Goal: Task Accomplishment & Management: Use online tool/utility

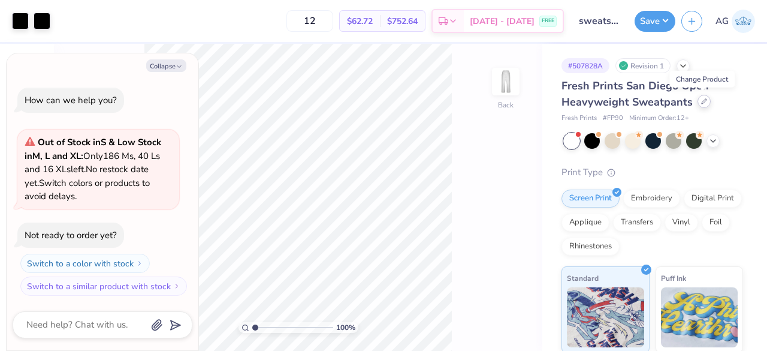
click at [704, 104] on div at bounding box center [703, 101] width 13 height 13
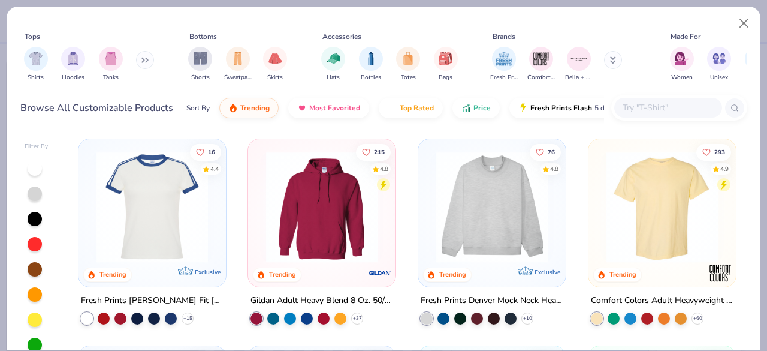
type textarea "x"
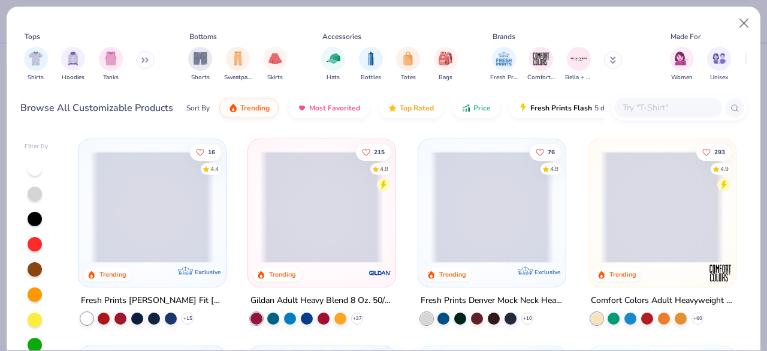
click at [676, 107] on input "text" at bounding box center [667, 108] width 92 height 14
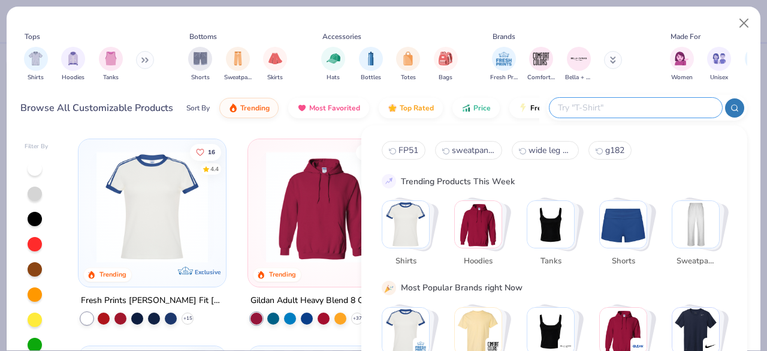
paste input "FP51"
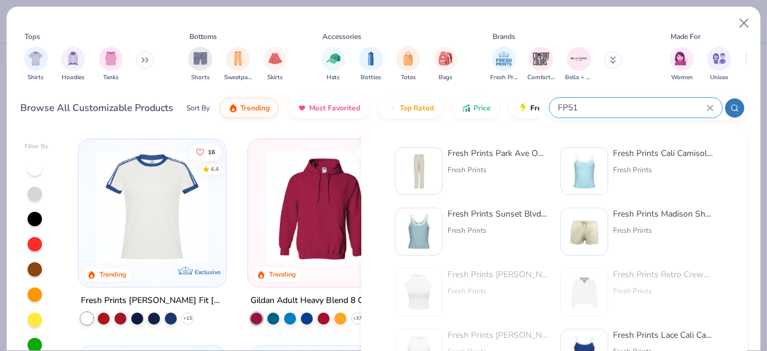
type input "FP51"
click at [533, 150] on div "Fresh Prints Park Ave Open Sweatpants" at bounding box center [498, 153] width 101 height 13
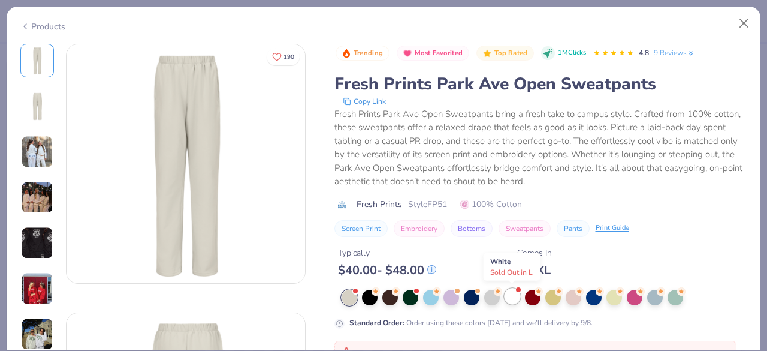
click at [513, 295] on div at bounding box center [513, 296] width 16 height 16
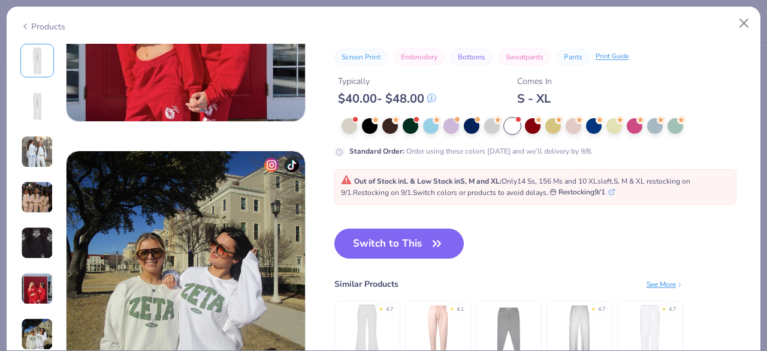
scroll to position [1543, 0]
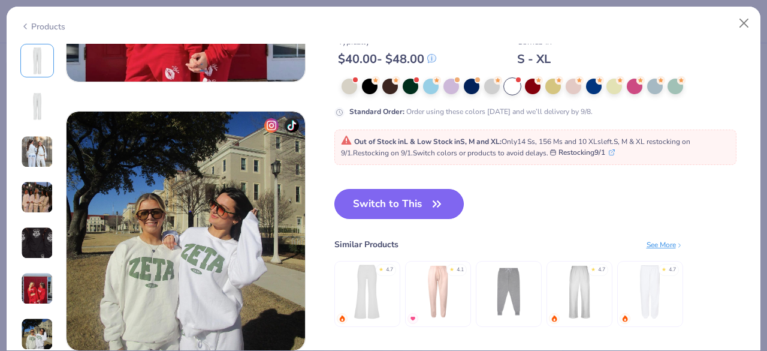
click at [441, 201] on icon "button" at bounding box center [436, 203] width 17 height 17
type textarea "x"
type input "50"
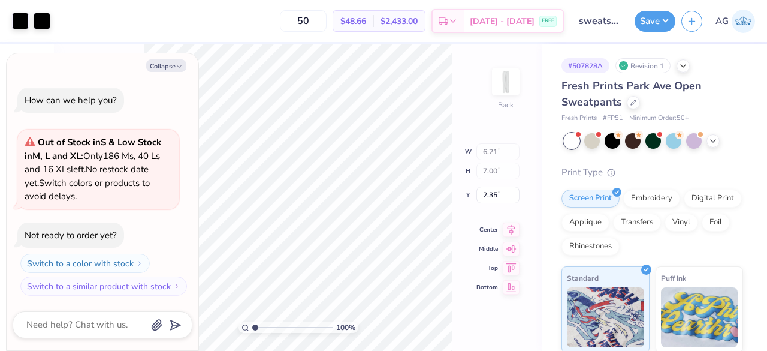
type textarea "x"
type input "1.76"
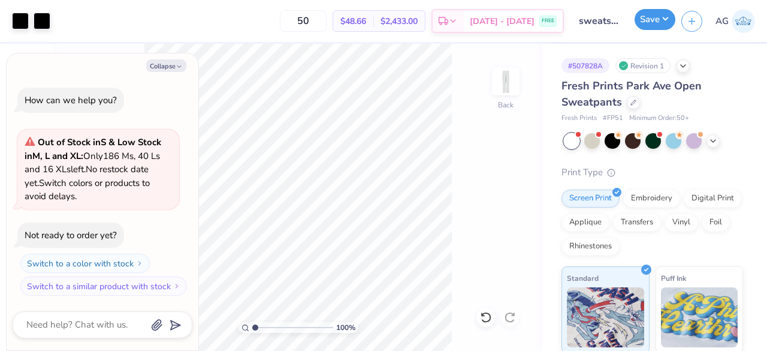
click at [655, 21] on button "Save" at bounding box center [655, 19] width 41 height 21
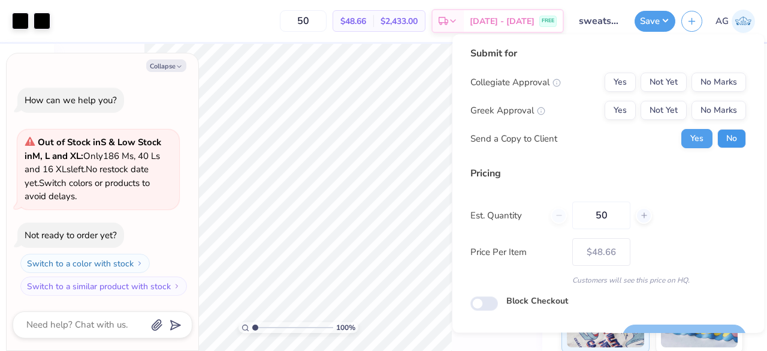
click at [718, 138] on button "No" at bounding box center [731, 138] width 29 height 19
type textarea "x"
click at [700, 80] on button "No Marks" at bounding box center [718, 82] width 55 height 19
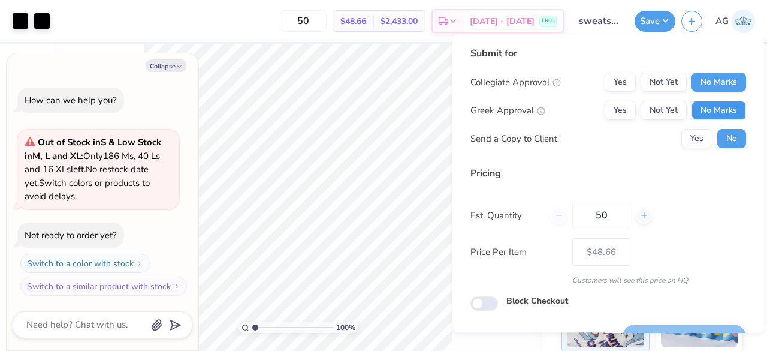
click at [705, 104] on button "No Marks" at bounding box center [718, 110] width 55 height 19
click at [614, 219] on input "50" at bounding box center [601, 215] width 58 height 28
type input "5"
type input "0"
type input "024"
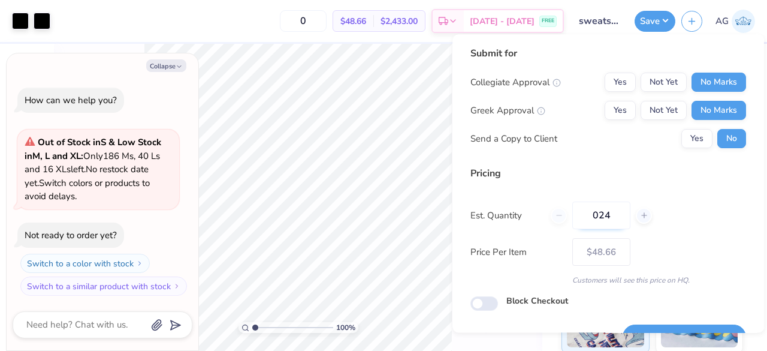
type input "24"
click at [599, 215] on input "024" at bounding box center [601, 215] width 58 height 28
type input "50"
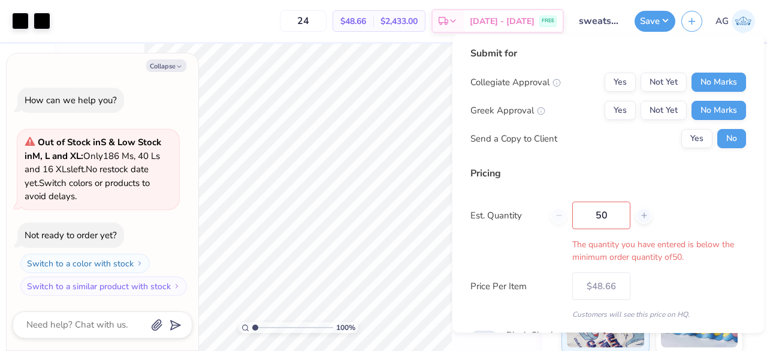
click at [682, 231] on div "Pricing Est. Quantity 50 The quantity you have entered is below the minimum ord…" at bounding box center [608, 242] width 276 height 153
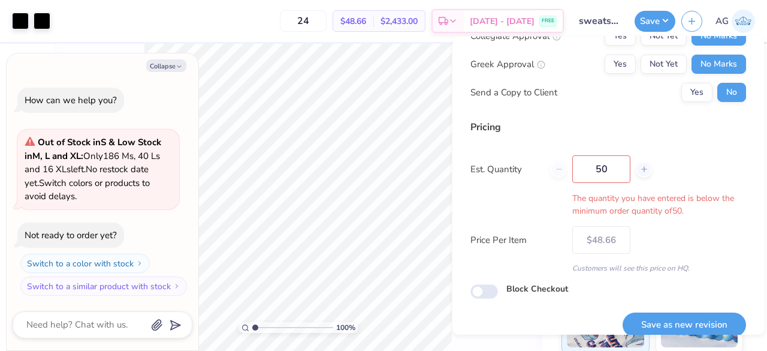
type input "50"
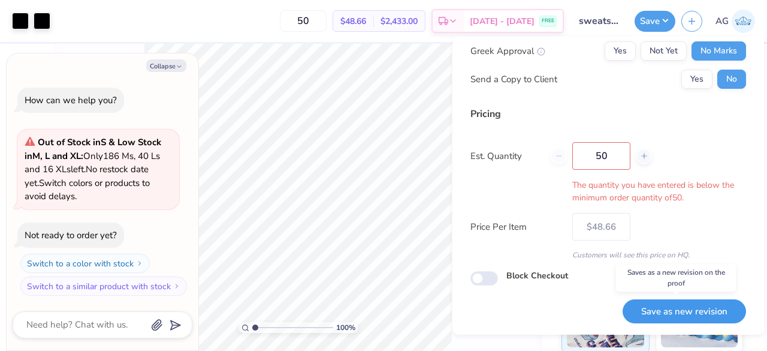
click at [664, 309] on button "Save as new revision" at bounding box center [684, 310] width 123 height 25
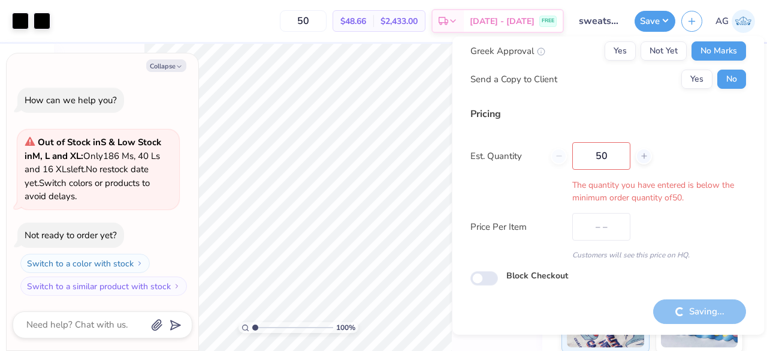
type input "$48.66"
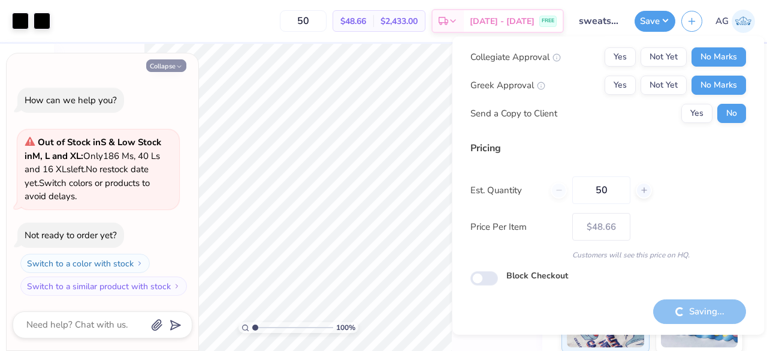
click at [174, 71] on button "Collapse" at bounding box center [166, 65] width 40 height 13
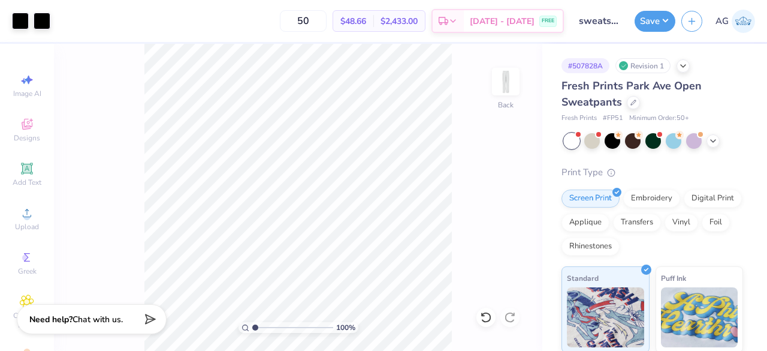
type textarea "x"
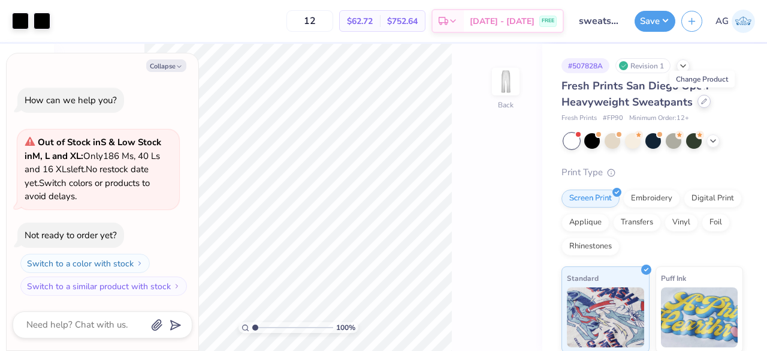
click at [701, 105] on div at bounding box center [703, 101] width 13 height 13
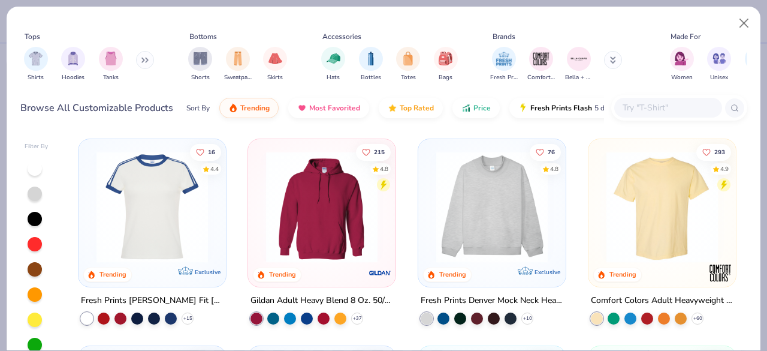
type textarea "x"
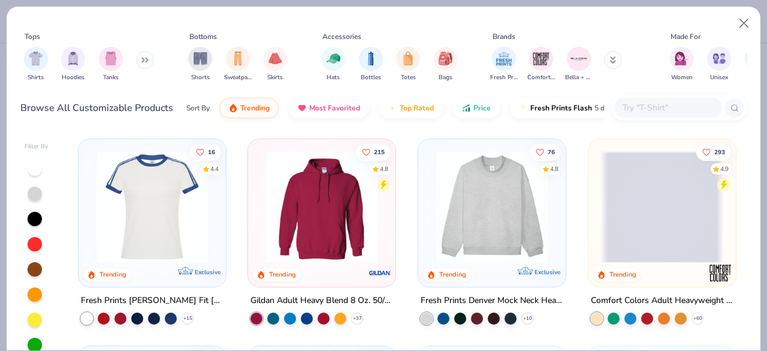
click at [653, 110] on input "text" at bounding box center [667, 108] width 92 height 14
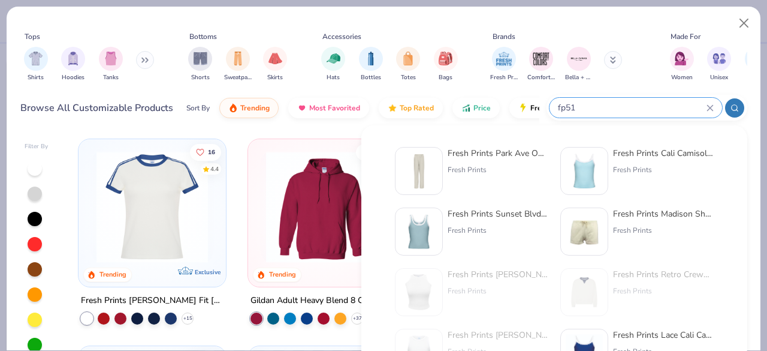
type input "fp51"
click at [479, 148] on div "Fresh Prints Park Ave Open Sweatpants" at bounding box center [498, 153] width 101 height 13
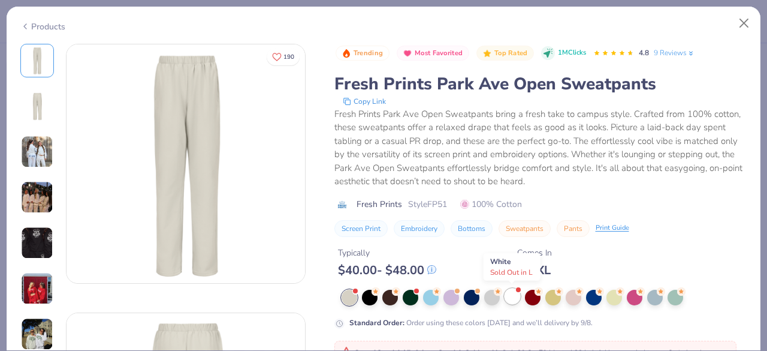
click at [512, 289] on div at bounding box center [513, 296] width 16 height 16
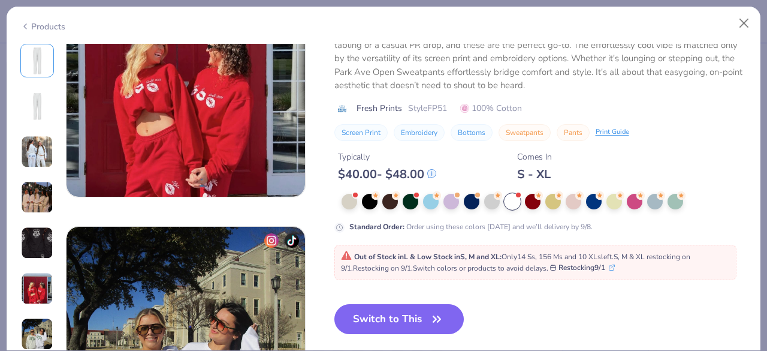
scroll to position [1494, 0]
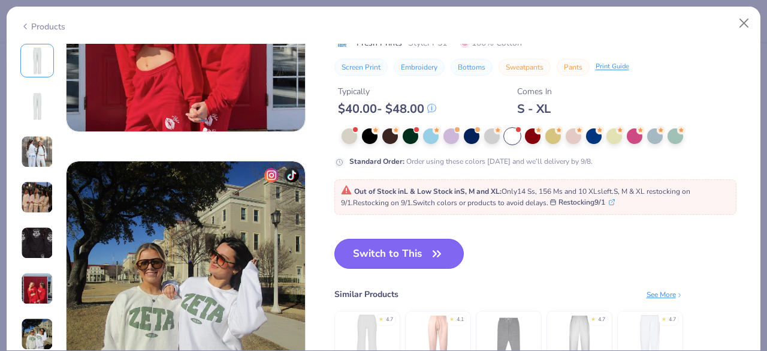
click at [431, 255] on icon "button" at bounding box center [436, 253] width 17 height 17
type textarea "x"
type input "50"
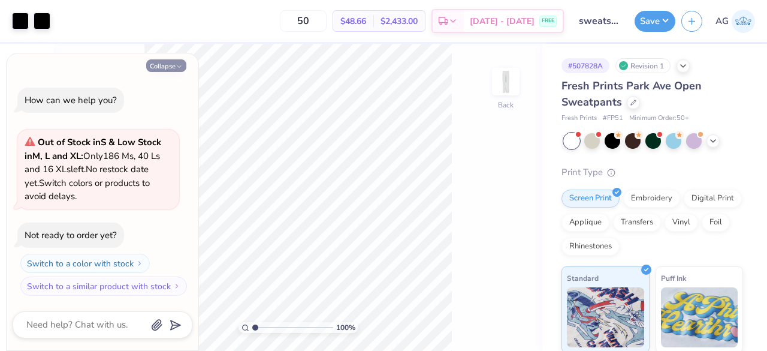
click at [182, 64] on icon "button" at bounding box center [179, 66] width 7 height 7
type textarea "x"
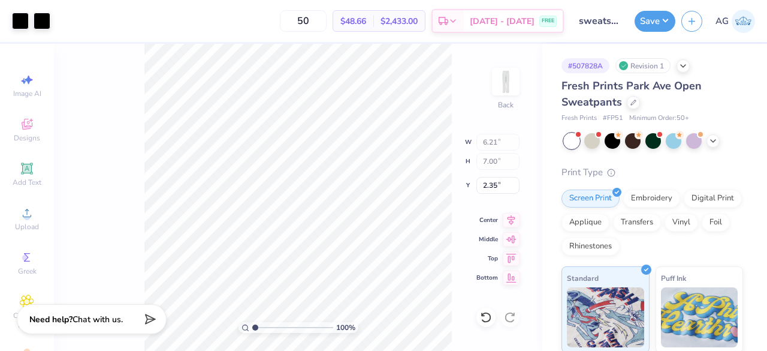
type input "1.51"
click at [284, 325] on input "range" at bounding box center [292, 327] width 81 height 11
click at [463, 216] on div "461 % Back W 6.21 6.21 " H 7.00 7.00 " Y 1.51 1.51 " Center Middle Top Bottom" at bounding box center [298, 197] width 488 height 307
type input "1.14"
click at [256, 325] on input "range" at bounding box center [292, 327] width 81 height 11
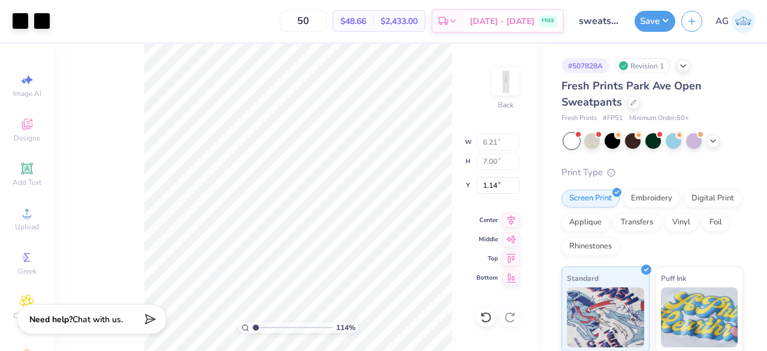
type input "1.14"
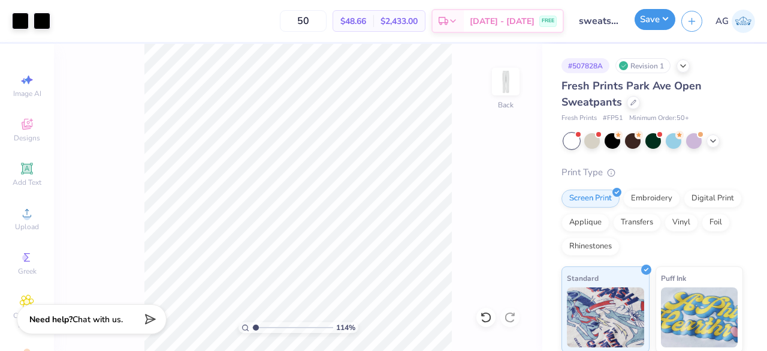
click at [655, 19] on button "Save" at bounding box center [655, 19] width 41 height 21
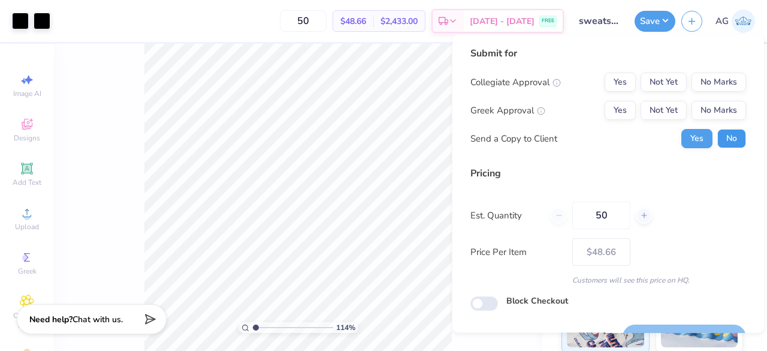
click at [726, 143] on button "No" at bounding box center [731, 138] width 29 height 19
drag, startPoint x: 717, startPoint y: 74, endPoint x: 715, endPoint y: 104, distance: 30.0
click at [715, 104] on div "Collegiate Approval Yes Not Yet No Marks Greek Approval Yes Not Yet No Marks Se…" at bounding box center [608, 110] width 276 height 75
click at [715, 104] on button "No Marks" at bounding box center [718, 110] width 55 height 19
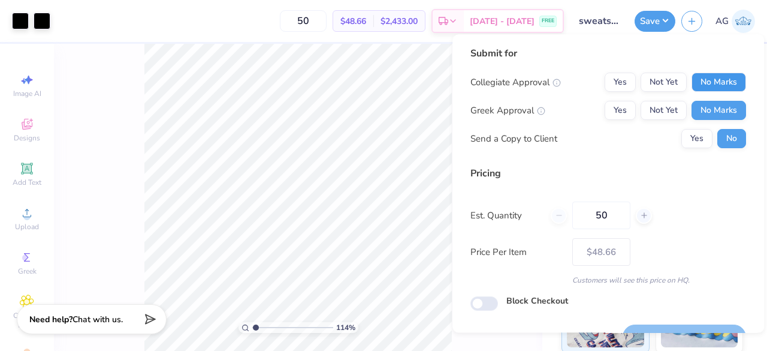
click at [711, 88] on button "No Marks" at bounding box center [718, 82] width 55 height 19
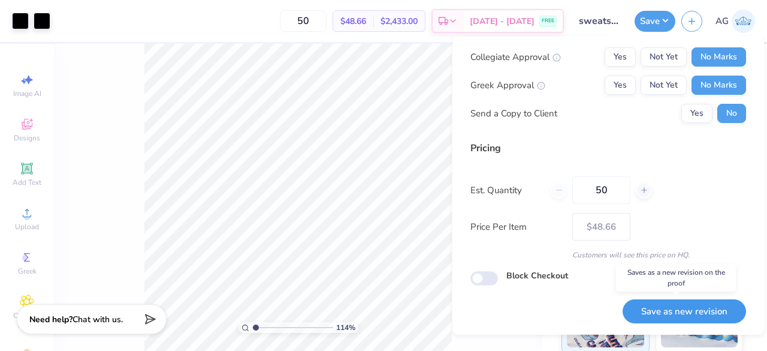
click at [674, 311] on button "Save as new revision" at bounding box center [684, 310] width 123 height 25
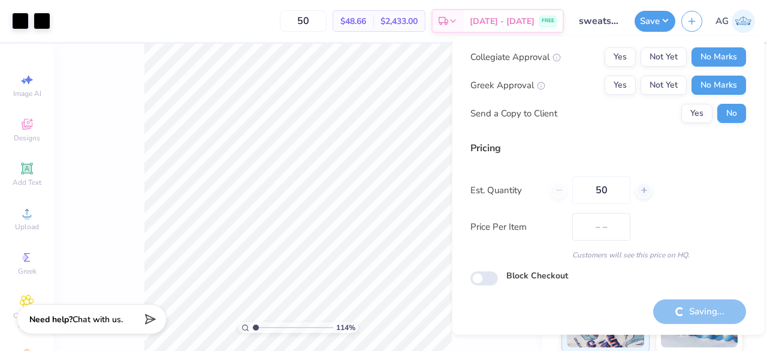
type input "$48.66"
